Goal: Task Accomplishment & Management: Complete application form

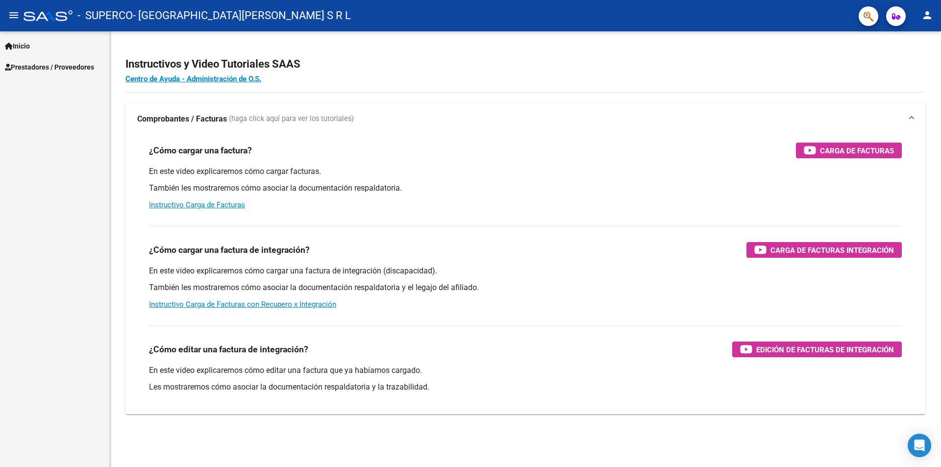
click at [73, 70] on span "Prestadores / Proveedores" at bounding box center [49, 67] width 89 height 11
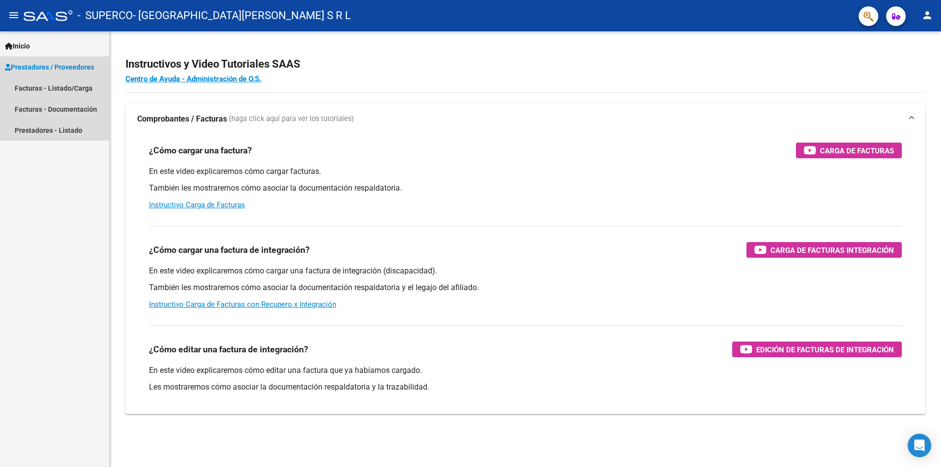
click at [79, 66] on span "Prestadores / Proveedores" at bounding box center [49, 67] width 89 height 11
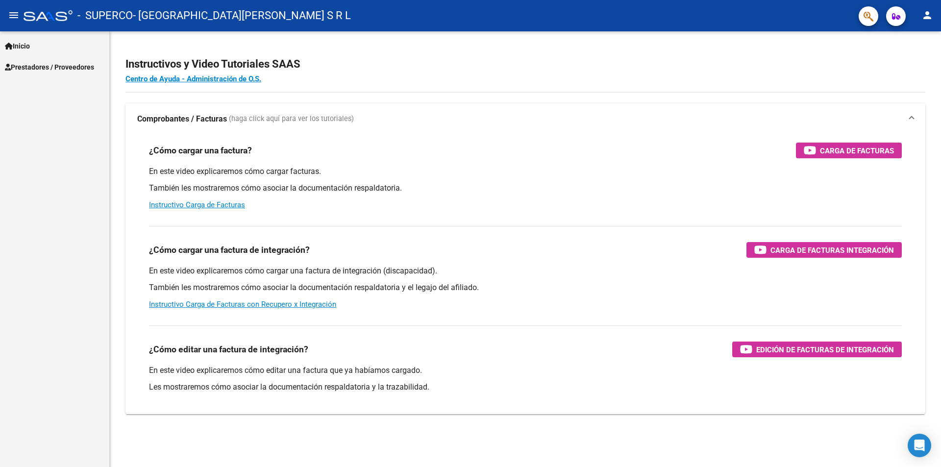
click at [49, 63] on span "Prestadores / Proveedores" at bounding box center [49, 67] width 89 height 11
click at [52, 88] on link "Facturas - Listado/Carga" at bounding box center [54, 87] width 109 height 21
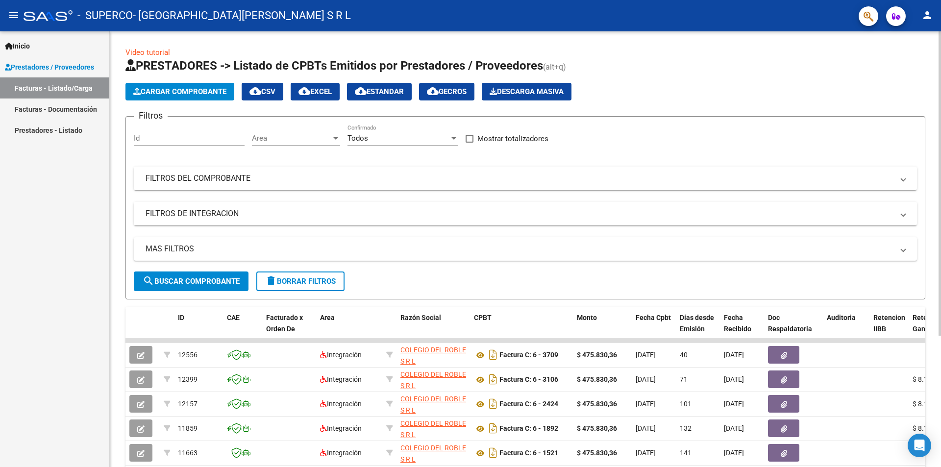
click at [172, 96] on span "Cargar Comprobante" at bounding box center [179, 91] width 93 height 9
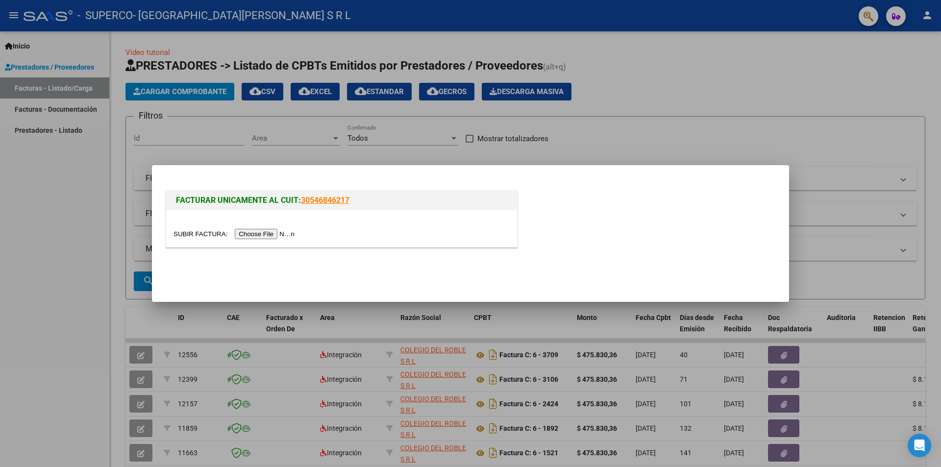
click at [277, 235] on input "file" at bounding box center [235, 234] width 124 height 10
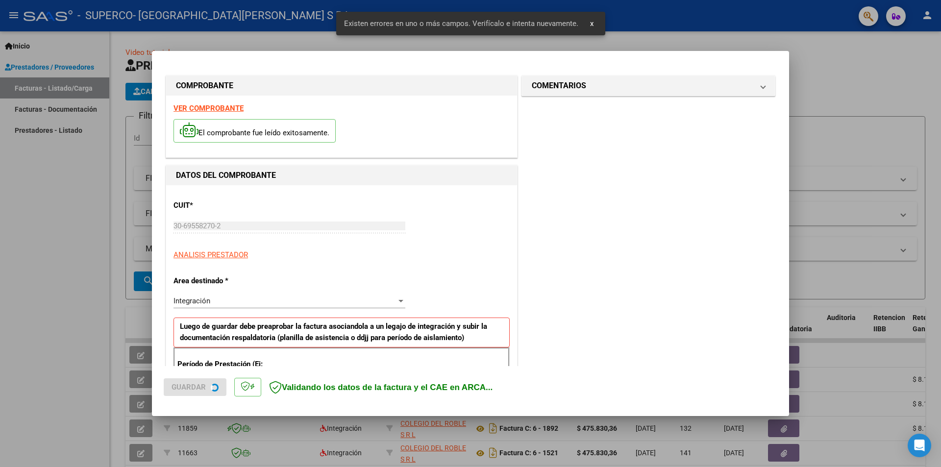
scroll to position [171, 0]
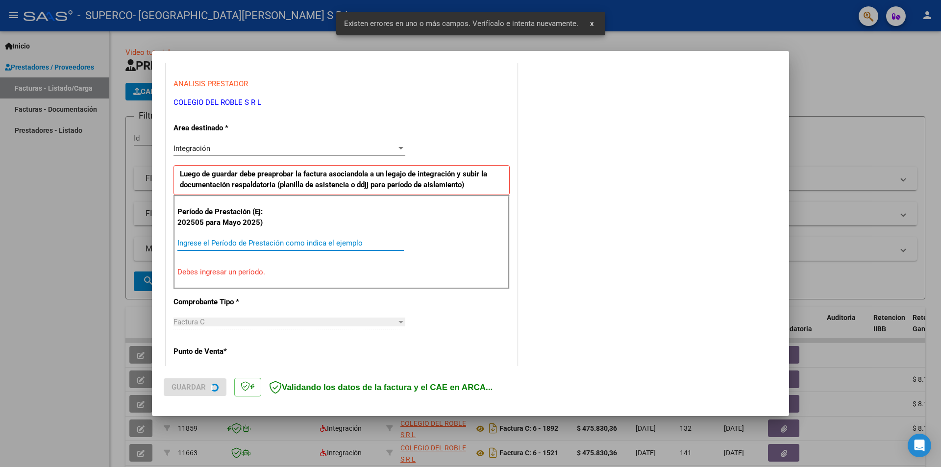
click at [260, 240] on input "Ingrese el Período de Prestación como indica el ejemplo" at bounding box center [290, 243] width 226 height 9
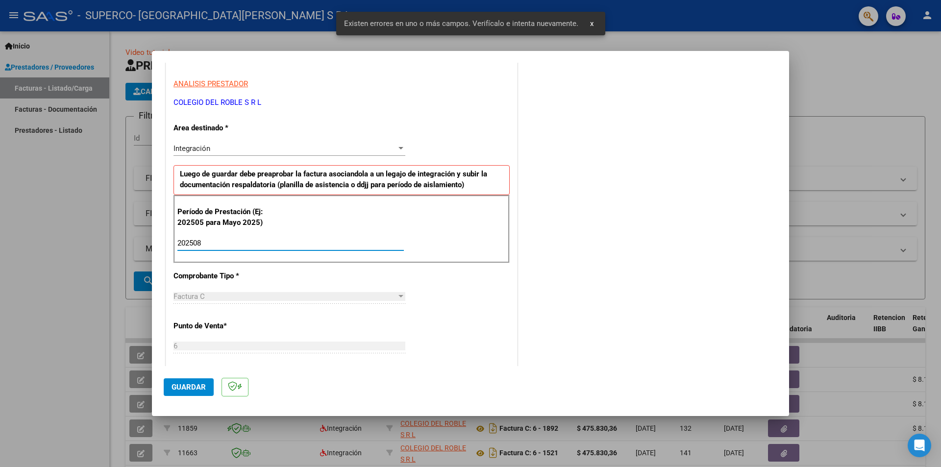
type input "202508"
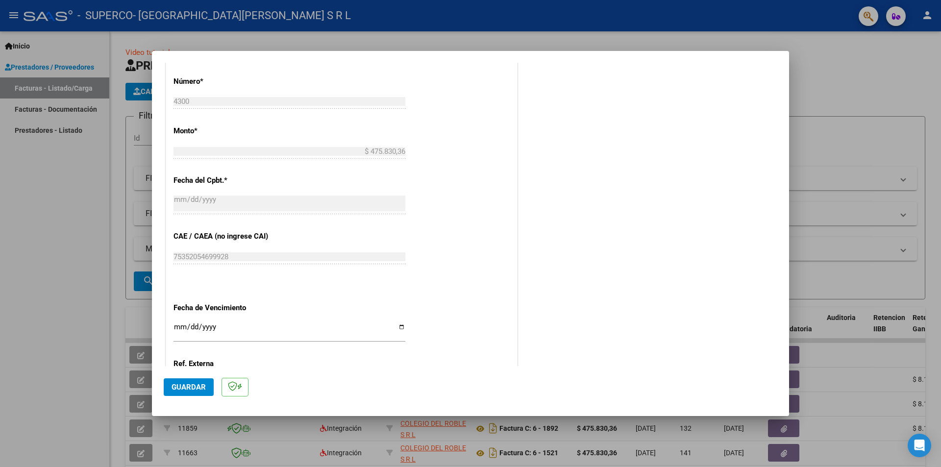
scroll to position [559, 0]
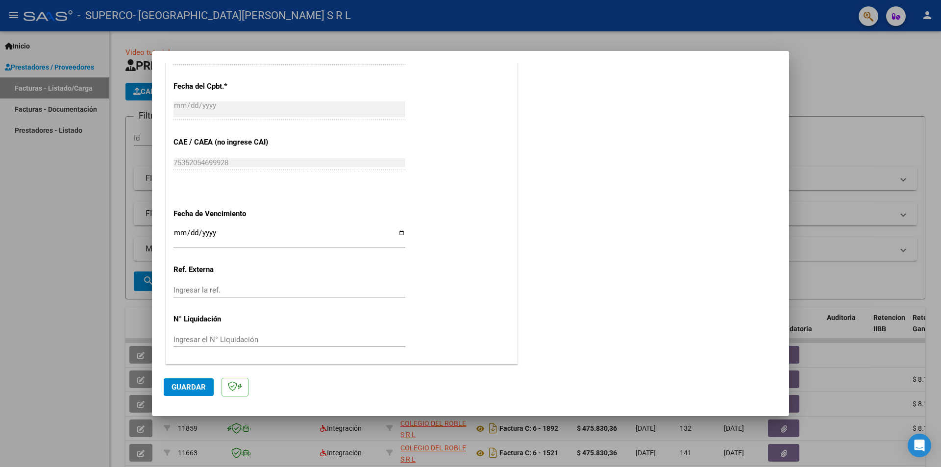
click at [196, 389] on span "Guardar" at bounding box center [189, 387] width 34 height 9
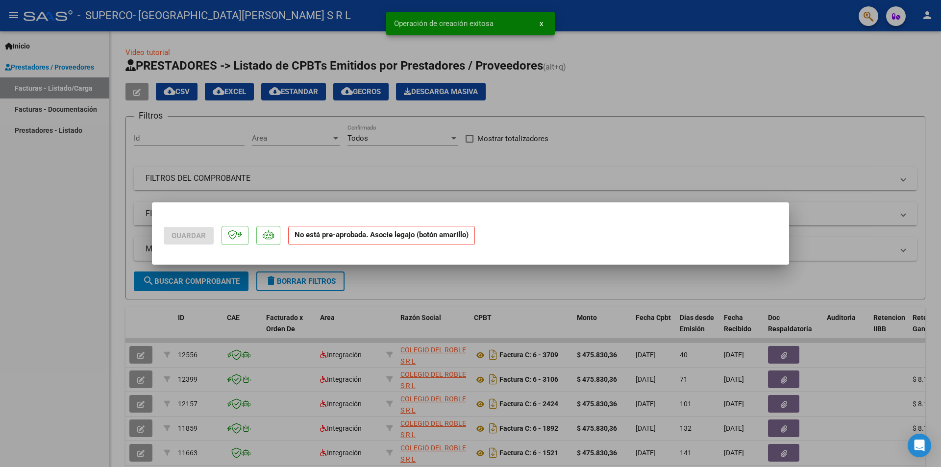
scroll to position [0, 0]
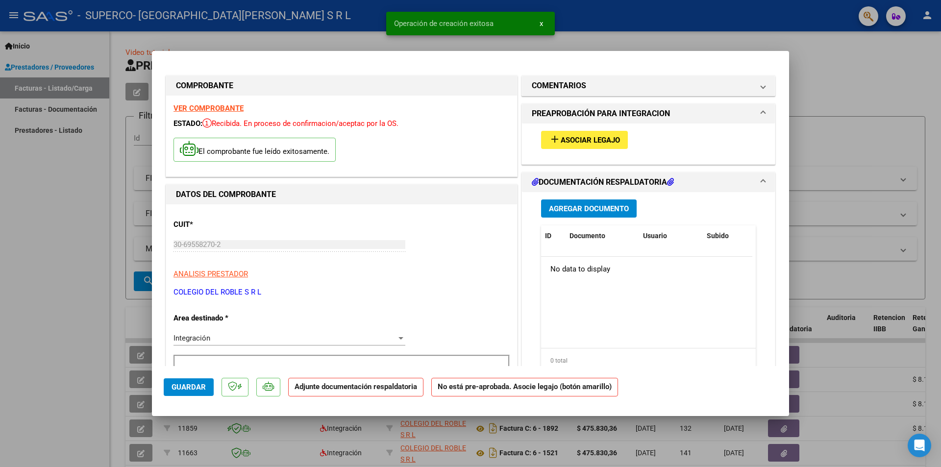
click at [570, 139] on span "Asociar Legajo" at bounding box center [590, 140] width 59 height 9
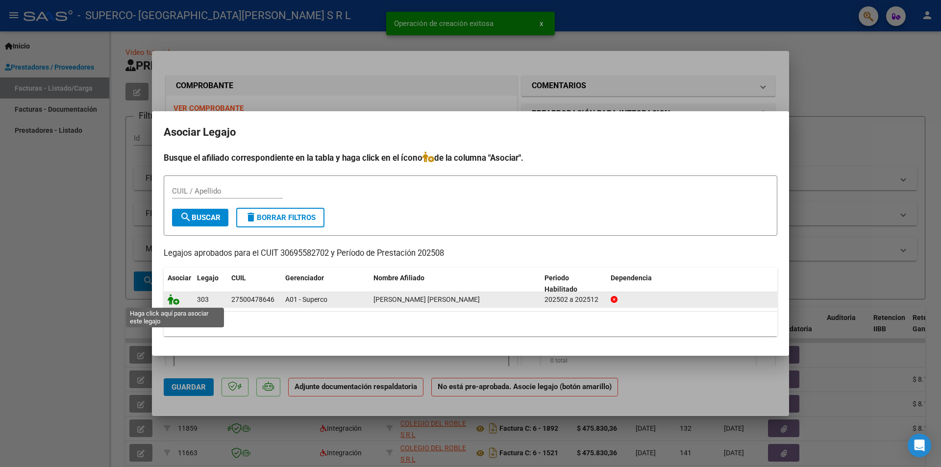
click at [171, 299] on icon at bounding box center [174, 299] width 12 height 11
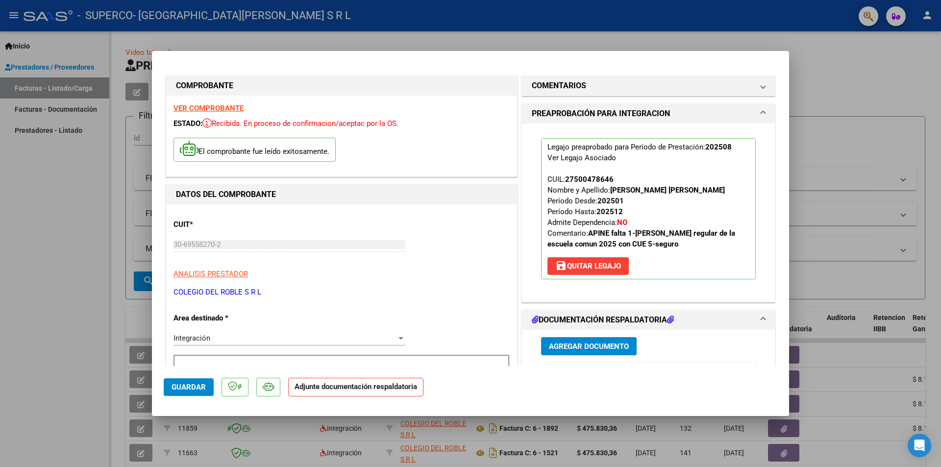
scroll to position [49, 0]
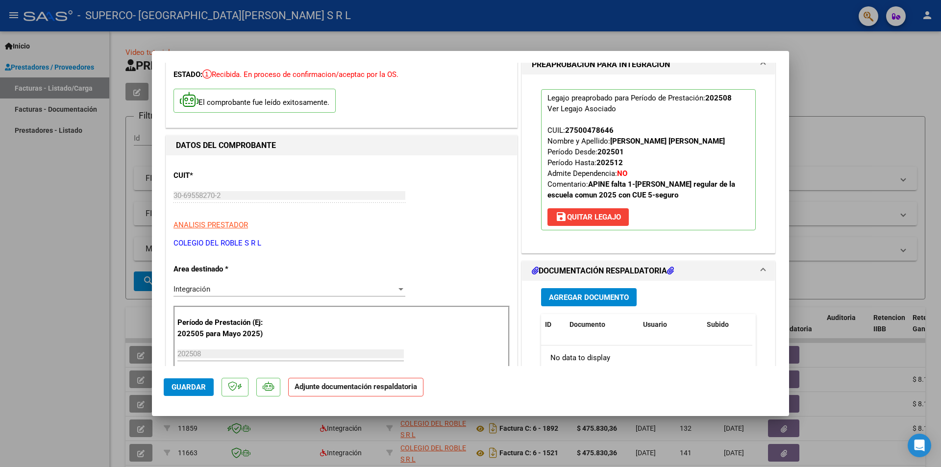
click at [580, 295] on span "Agregar Documento" at bounding box center [589, 297] width 80 height 9
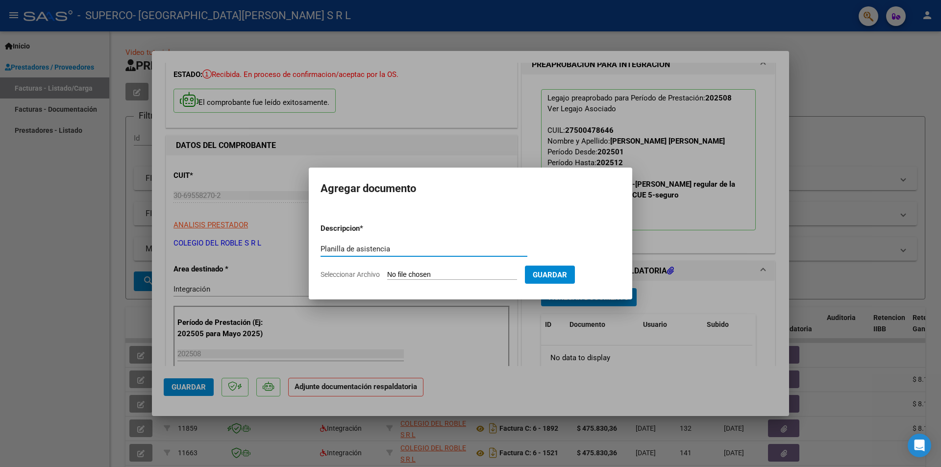
type input "Planilla de asistencia"
click at [409, 272] on input "Seleccionar Archivo" at bounding box center [452, 275] width 130 height 9
type input "C:\fakepath\[PERSON_NAME] .pdf"
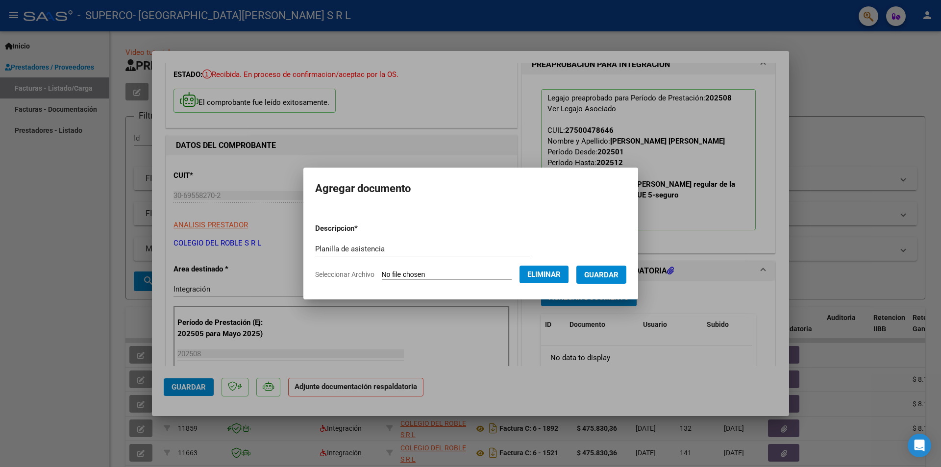
click at [611, 279] on span "Guardar" at bounding box center [601, 275] width 34 height 9
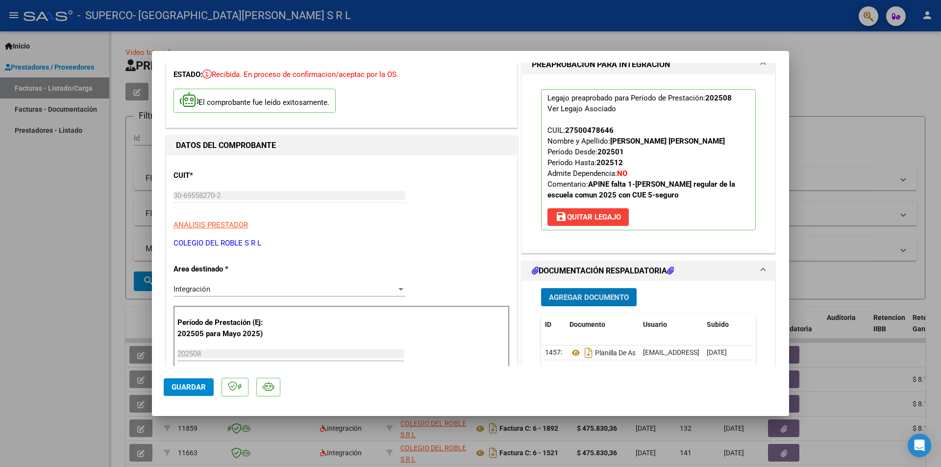
click at [194, 391] on span "Guardar" at bounding box center [189, 387] width 34 height 9
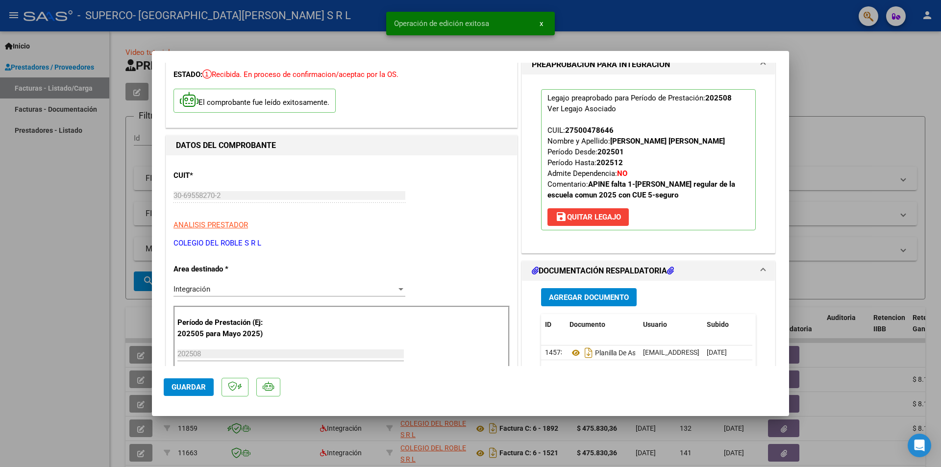
click at [846, 229] on div at bounding box center [470, 233] width 941 height 467
type input "$ 0,00"
